Goal: Task Accomplishment & Management: Use online tool/utility

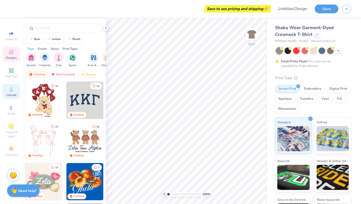
click at [13, 84] on div "Upload" at bounding box center [12, 91] width 18 height 15
click at [10, 90] on circle at bounding box center [11, 90] width 3 height 3
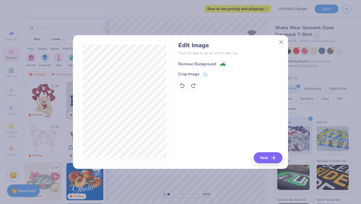
click at [222, 62] on image at bounding box center [223, 64] width 6 height 6
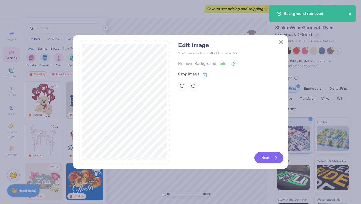
click at [265, 159] on button "Next" at bounding box center [269, 157] width 29 height 11
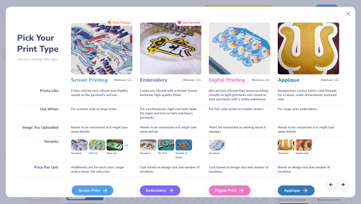
click at [100, 192] on div "Screen Print" at bounding box center [93, 190] width 42 height 10
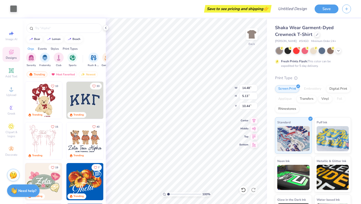
type input "5.81"
click at [314, 48] on div at bounding box center [313, 50] width 7 height 7
type input "3.80"
type input "3.91"
type input "2.12"
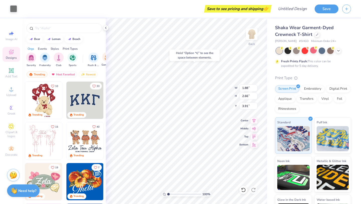
type input "2.71"
type input "4.64"
type input "3.90"
type input "5.37"
click at [243, 190] on icon at bounding box center [243, 189] width 5 height 5
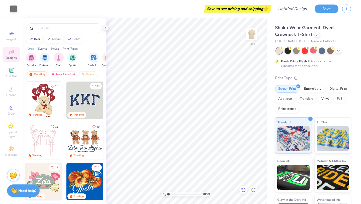
click at [243, 190] on icon at bounding box center [243, 189] width 5 height 5
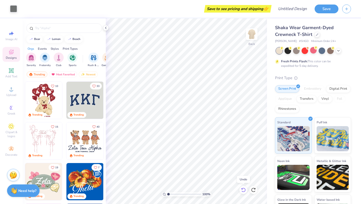
click at [243, 190] on icon at bounding box center [243, 189] width 5 height 5
click at [255, 189] on icon at bounding box center [254, 188] width 1 height 1
type input "4.14"
type input "5.69"
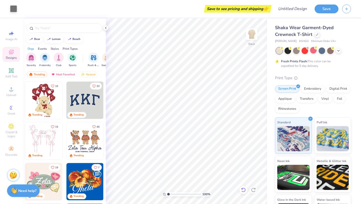
click at [246, 190] on icon at bounding box center [243, 189] width 5 height 5
click at [243, 191] on icon at bounding box center [243, 189] width 5 height 5
click at [243, 190] on icon at bounding box center [243, 189] width 5 height 5
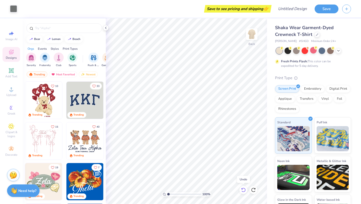
click at [243, 189] on icon at bounding box center [242, 188] width 1 height 1
click at [243, 188] on icon at bounding box center [243, 189] width 5 height 5
type input "3.00"
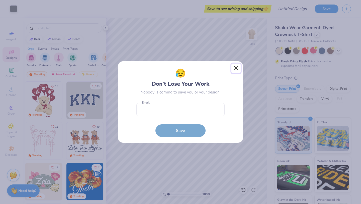
click at [238, 67] on button "Close" at bounding box center [237, 68] width 10 height 10
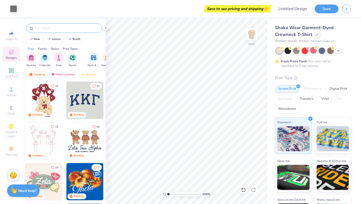
click at [41, 27] on input "text" at bounding box center [67, 28] width 64 height 5
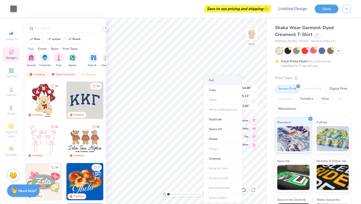
click at [208, 83] on li "Cut" at bounding box center [222, 80] width 39 height 10
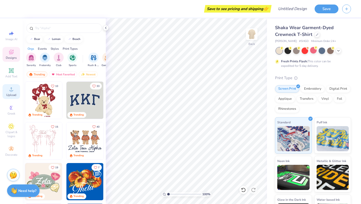
click at [10, 90] on circle at bounding box center [11, 90] width 3 height 3
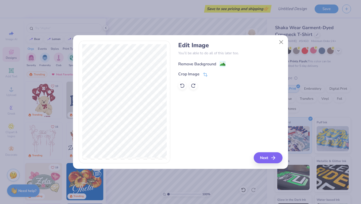
click at [225, 63] on image at bounding box center [223, 64] width 6 height 6
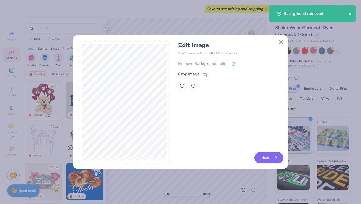
click at [263, 157] on button "Next" at bounding box center [269, 157] width 29 height 11
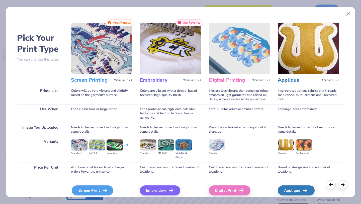
click at [103, 191] on icon at bounding box center [105, 190] width 6 height 6
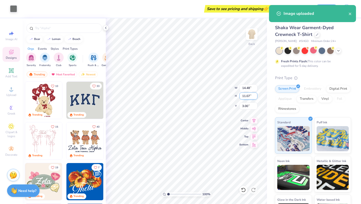
type input "3.00"
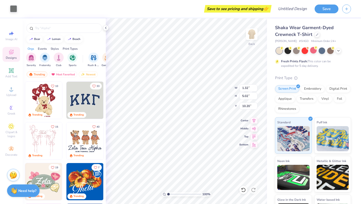
type input "10.20"
type input "2.91"
type input "10.20"
type input "1.32"
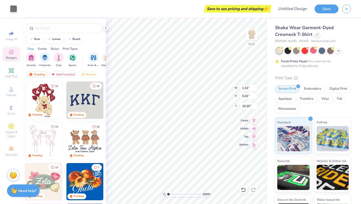
type input "9.48"
type input "2.91"
type input "9.48"
type input "2.45"
type input "2.89"
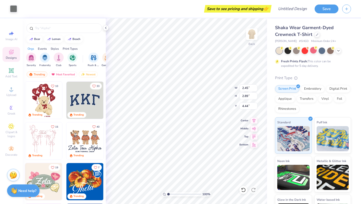
type input "4.56"
click at [243, 191] on icon at bounding box center [243, 189] width 4 height 5
type input "3.10"
click at [243, 191] on icon at bounding box center [243, 189] width 4 height 5
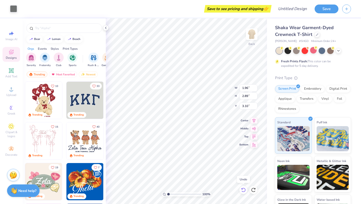
click at [243, 191] on icon at bounding box center [243, 189] width 4 height 5
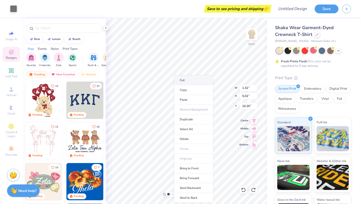
click at [189, 82] on li "Cut" at bounding box center [193, 80] width 39 height 10
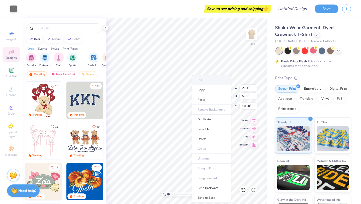
click at [200, 82] on li "Cut" at bounding box center [211, 80] width 39 height 10
click at [195, 69] on li "Cut" at bounding box center [209, 71] width 39 height 10
click at [190, 81] on li "Cut" at bounding box center [204, 80] width 39 height 10
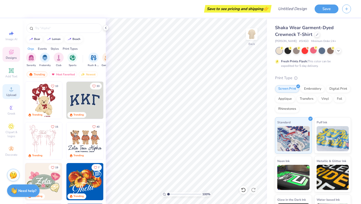
click at [16, 91] on div "Upload" at bounding box center [12, 91] width 18 height 15
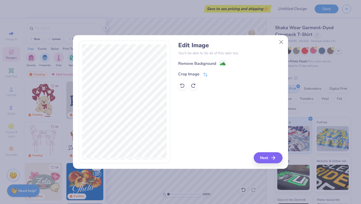
click at [222, 61] on rect at bounding box center [223, 63] width 6 height 6
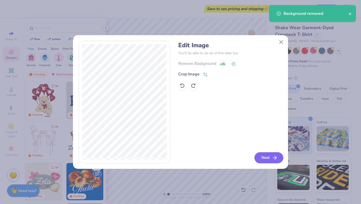
click at [266, 157] on button "Next" at bounding box center [269, 157] width 29 height 11
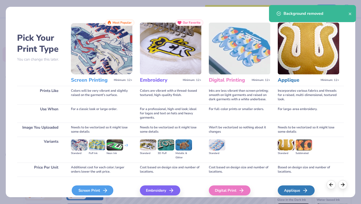
click at [101, 193] on div "Screen Print" at bounding box center [93, 190] width 42 height 10
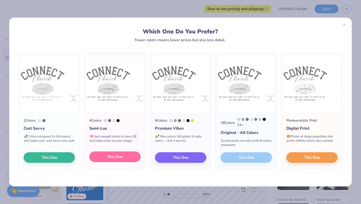
click at [100, 158] on button "This One" at bounding box center [114, 156] width 51 height 11
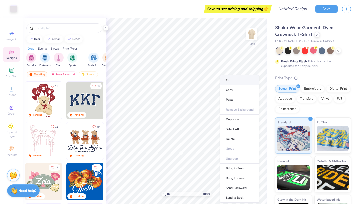
click at [238, 79] on li "Cut" at bounding box center [239, 80] width 39 height 10
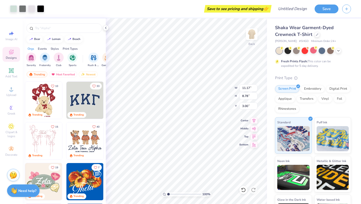
type input "3.00"
type input "10.56"
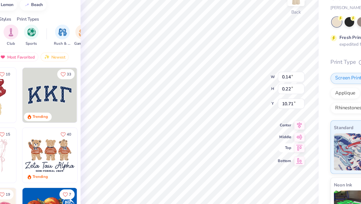
type input "0.14"
type input "0.22"
type input "10.71"
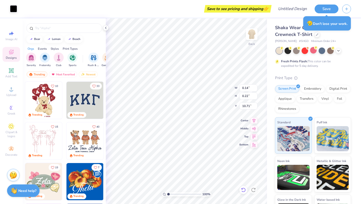
click at [246, 192] on div at bounding box center [244, 190] width 8 height 8
click at [245, 191] on icon at bounding box center [243, 189] width 5 height 5
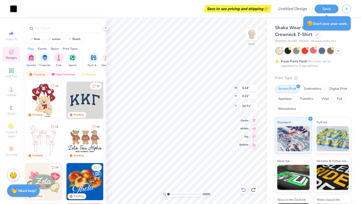
click at [245, 191] on icon at bounding box center [243, 189] width 5 height 5
type input "0.23"
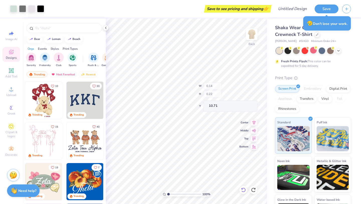
type input "0.36"
type input "10.56"
click at [245, 191] on icon at bounding box center [243, 189] width 5 height 5
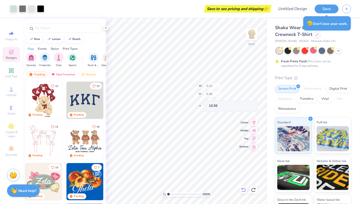
click at [245, 191] on icon at bounding box center [243, 189] width 5 height 5
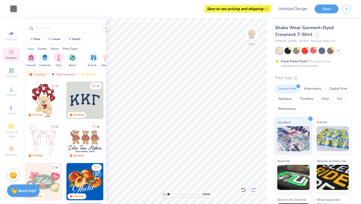
click at [250, 191] on div at bounding box center [254, 190] width 8 height 8
click at [251, 192] on icon at bounding box center [253, 189] width 5 height 5
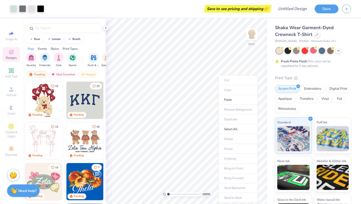
click at [231, 83] on ul "Cut Copy Paste Remove Background Duplicate Select All Delete Group Ungroup Brin…" at bounding box center [238, 138] width 39 height 127
click at [233, 79] on li "Cut" at bounding box center [241, 80] width 39 height 10
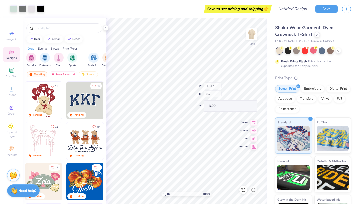
type input "3.00"
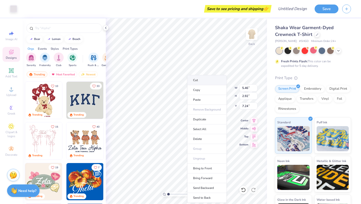
click at [198, 78] on li "Cut" at bounding box center [206, 80] width 39 height 10
click at [199, 80] on li "Cut" at bounding box center [209, 80] width 39 height 10
click at [192, 81] on li "Cut" at bounding box center [205, 80] width 39 height 10
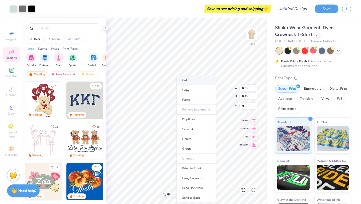
click at [185, 81] on li "Cut" at bounding box center [196, 80] width 39 height 10
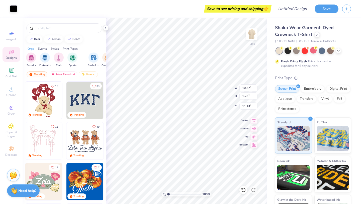
type input "11.13"
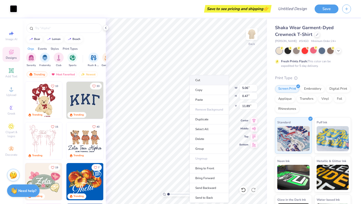
click at [202, 77] on li "Cut" at bounding box center [209, 80] width 39 height 10
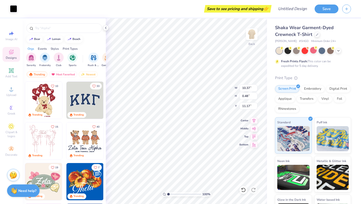
type input "11.17"
click at [11, 88] on icon at bounding box center [12, 89] width 4 height 4
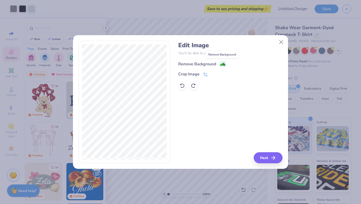
click at [221, 62] on image at bounding box center [223, 64] width 6 height 6
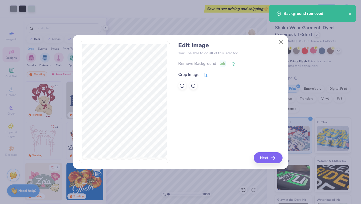
click at [202, 76] on div "Crop Image" at bounding box center [192, 75] width 29 height 6
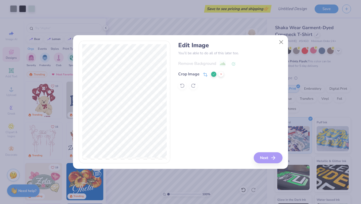
click at [202, 122] on div "Edit Image You’ll be able to do all of this later too. Remove Background Crop I…" at bounding box center [230, 102] width 104 height 122
click at [213, 73] on icon at bounding box center [214, 74] width 3 height 3
click at [205, 75] on icon at bounding box center [205, 75] width 5 height 5
click at [214, 75] on icon at bounding box center [214, 74] width 3 height 3
click at [266, 160] on button "Next" at bounding box center [269, 157] width 29 height 11
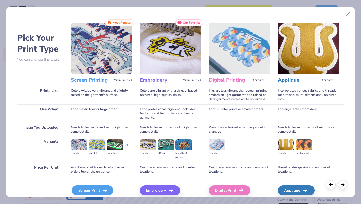
click at [104, 190] on line at bounding box center [105, 190] width 4 height 0
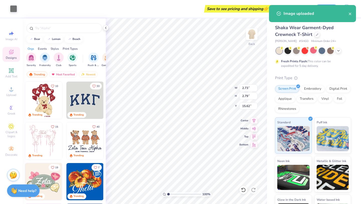
type input "2.73"
type input "2.79"
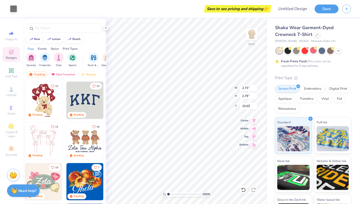
type input "7.58"
type input "3.20"
type input "3.28"
type input "7.67"
type input "8.01"
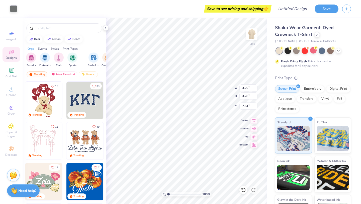
type input "7.64"
type input "12.02"
type input "3.59"
type input "4.05"
type input "7.33"
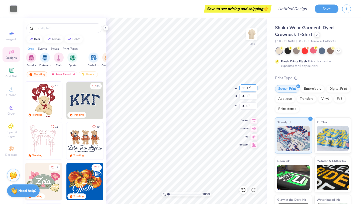
type input "12.76"
type input "4.51"
type input "2.44"
type input "13.95"
type input "4.93"
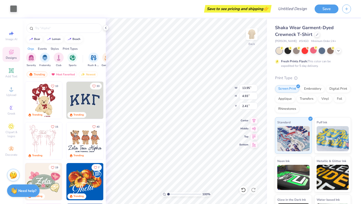
type input "2.41"
click at [104, 30] on icon at bounding box center [106, 28] width 4 height 4
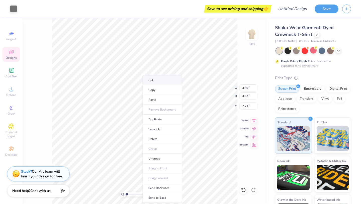
click at [148, 81] on li "Cut" at bounding box center [162, 80] width 39 height 10
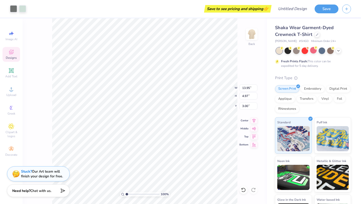
type input "3.00"
type input "8.79"
type input "3.34"
type input "9.39"
click at [252, 34] on img at bounding box center [252, 34] width 20 height 20
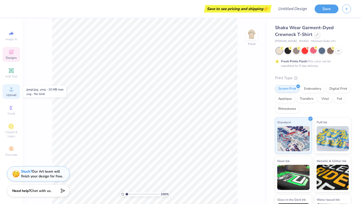
click at [12, 91] on circle at bounding box center [11, 90] width 3 height 3
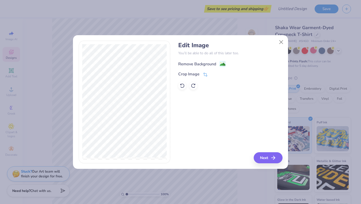
click at [220, 63] on image at bounding box center [223, 64] width 6 height 6
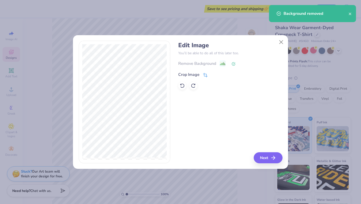
click at [204, 75] on icon at bounding box center [205, 75] width 5 height 5
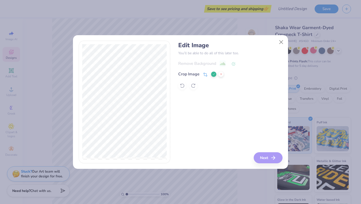
click at [214, 75] on icon at bounding box center [214, 74] width 3 height 3
click at [264, 155] on button "Next" at bounding box center [269, 157] width 29 height 11
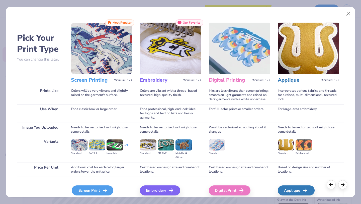
click at [105, 190] on line at bounding box center [105, 190] width 4 height 0
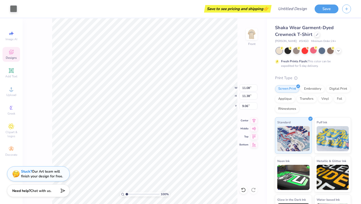
type input "9.10"
type input "9.34"
type input "5.41"
click at [254, 30] on img at bounding box center [252, 34] width 20 height 20
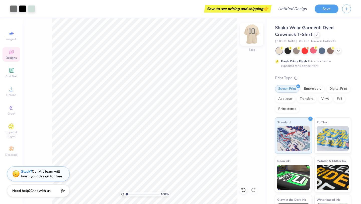
click at [253, 34] on img at bounding box center [252, 34] width 20 height 20
click at [253, 34] on img at bounding box center [252, 34] width 10 height 10
click at [255, 33] on img at bounding box center [252, 34] width 20 height 20
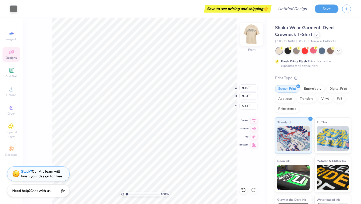
type input "4.89"
click at [252, 34] on img at bounding box center [252, 34] width 20 height 20
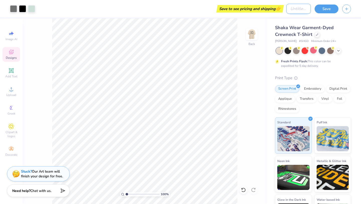
click at [289, 5] on input "Design Title" at bounding box center [299, 9] width 25 height 10
type input "[DEMOGRAPHIC_DATA]"
click at [326, 9] on button "Save" at bounding box center [327, 8] width 24 height 9
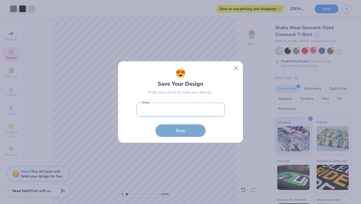
click at [159, 107] on input "email" at bounding box center [180, 110] width 88 height 14
click at [239, 68] on button "Close" at bounding box center [237, 68] width 10 height 10
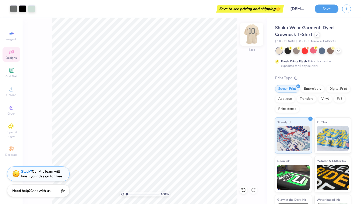
click at [250, 37] on img at bounding box center [252, 34] width 20 height 20
click at [250, 37] on img at bounding box center [252, 34] width 10 height 10
click at [299, 10] on input "[DEMOGRAPHIC_DATA]" at bounding box center [299, 9] width 25 height 10
click at [328, 6] on button "Save" at bounding box center [327, 8] width 24 height 9
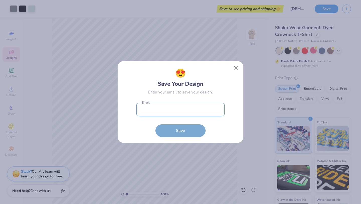
click at [178, 109] on input "email" at bounding box center [180, 110] width 88 height 14
type input "alexisrollinson14@gmail.com"
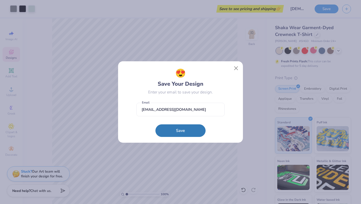
click at [184, 130] on button "Save" at bounding box center [181, 130] width 50 height 13
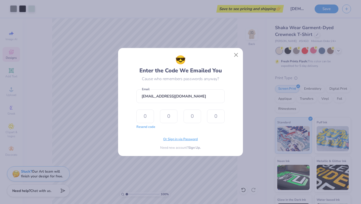
click at [176, 139] on span "Or Sign in via Password" at bounding box center [180, 139] width 35 height 5
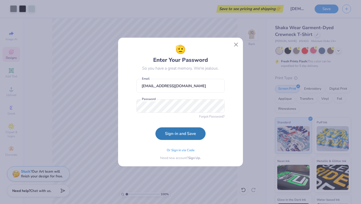
click at [135, 123] on div "🫡 Enter Your Password So you have a great memory. We're jealous. alexisrollinso…" at bounding box center [181, 101] width 114 height 117
click at [165, 128] on button "Sign-in and Save" at bounding box center [181, 132] width 50 height 13
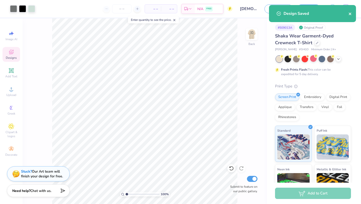
click at [351, 14] on icon "close" at bounding box center [351, 14] width 4 height 4
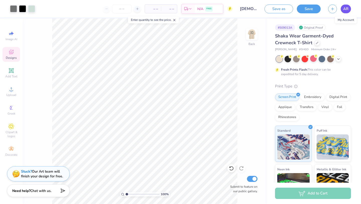
click at [347, 9] on span "AR" at bounding box center [346, 9] width 5 height 6
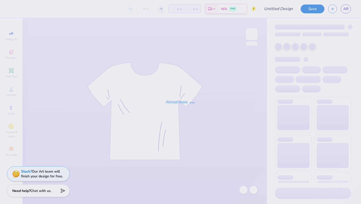
type input "[DEMOGRAPHIC_DATA]"
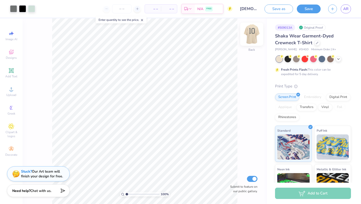
click at [251, 33] on img at bounding box center [252, 34] width 20 height 20
click at [251, 33] on img at bounding box center [252, 34] width 10 height 10
click at [144, 21] on icon at bounding box center [143, 20] width 4 height 4
click at [125, 10] on input "number" at bounding box center [122, 8] width 20 height 9
click at [252, 36] on img at bounding box center [252, 34] width 20 height 20
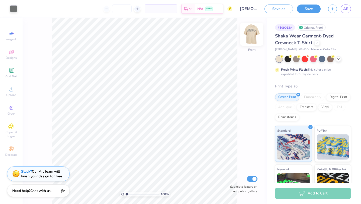
click at [253, 39] on img at bounding box center [252, 34] width 20 height 20
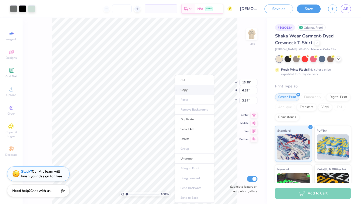
click at [184, 88] on li "Copy" at bounding box center [194, 90] width 39 height 10
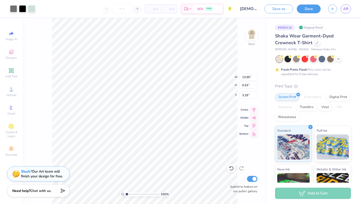
type input "3.29"
click at [127, 88] on li "Copy" at bounding box center [130, 90] width 39 height 10
click at [232, 167] on icon at bounding box center [231, 168] width 5 height 5
click at [243, 168] on icon at bounding box center [241, 168] width 5 height 5
click at [234, 168] on icon at bounding box center [231, 168] width 5 height 5
